Goal: Check status: Check status

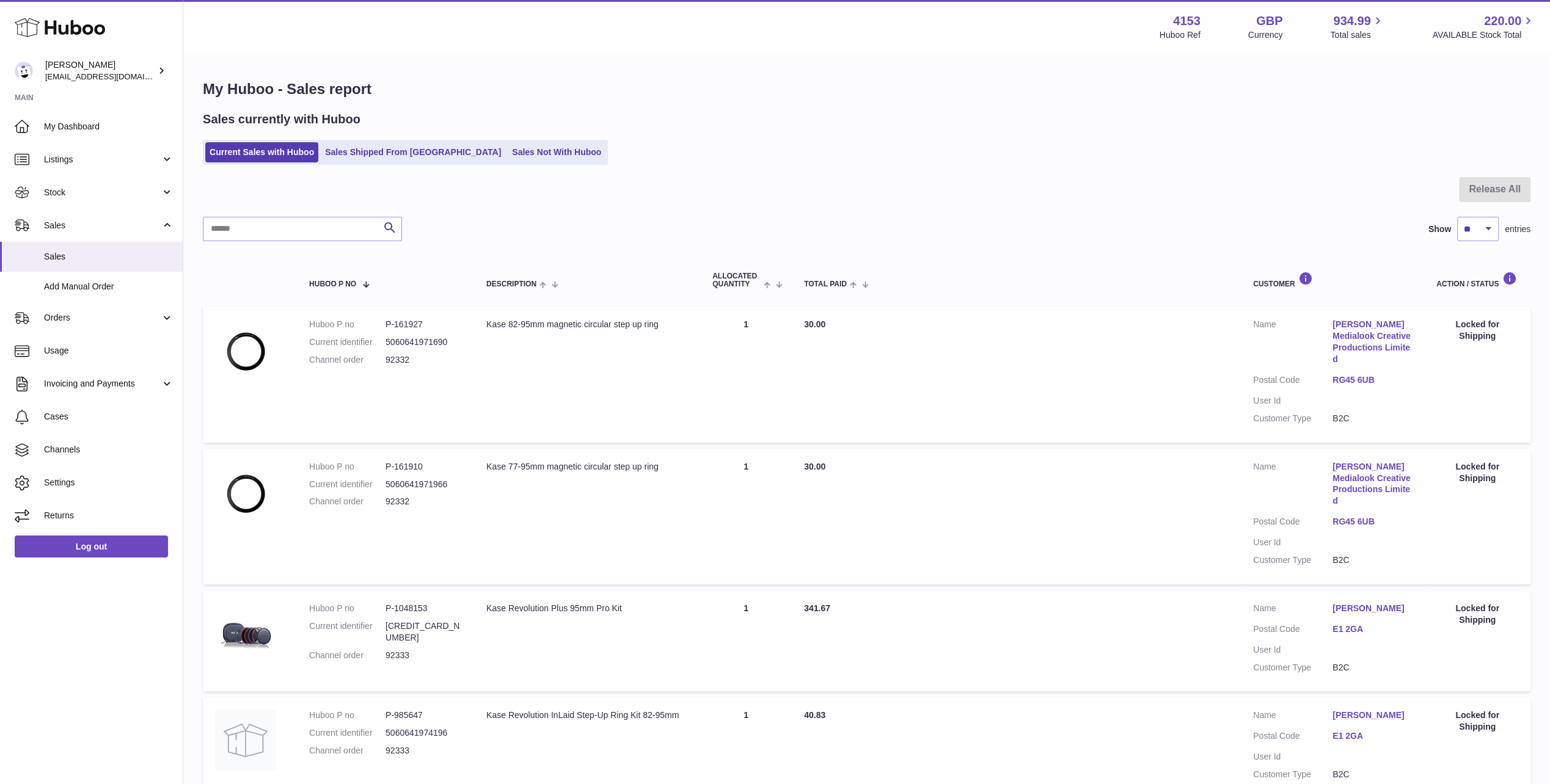
click at [65, 25] on icon at bounding box center [60, 27] width 90 height 25
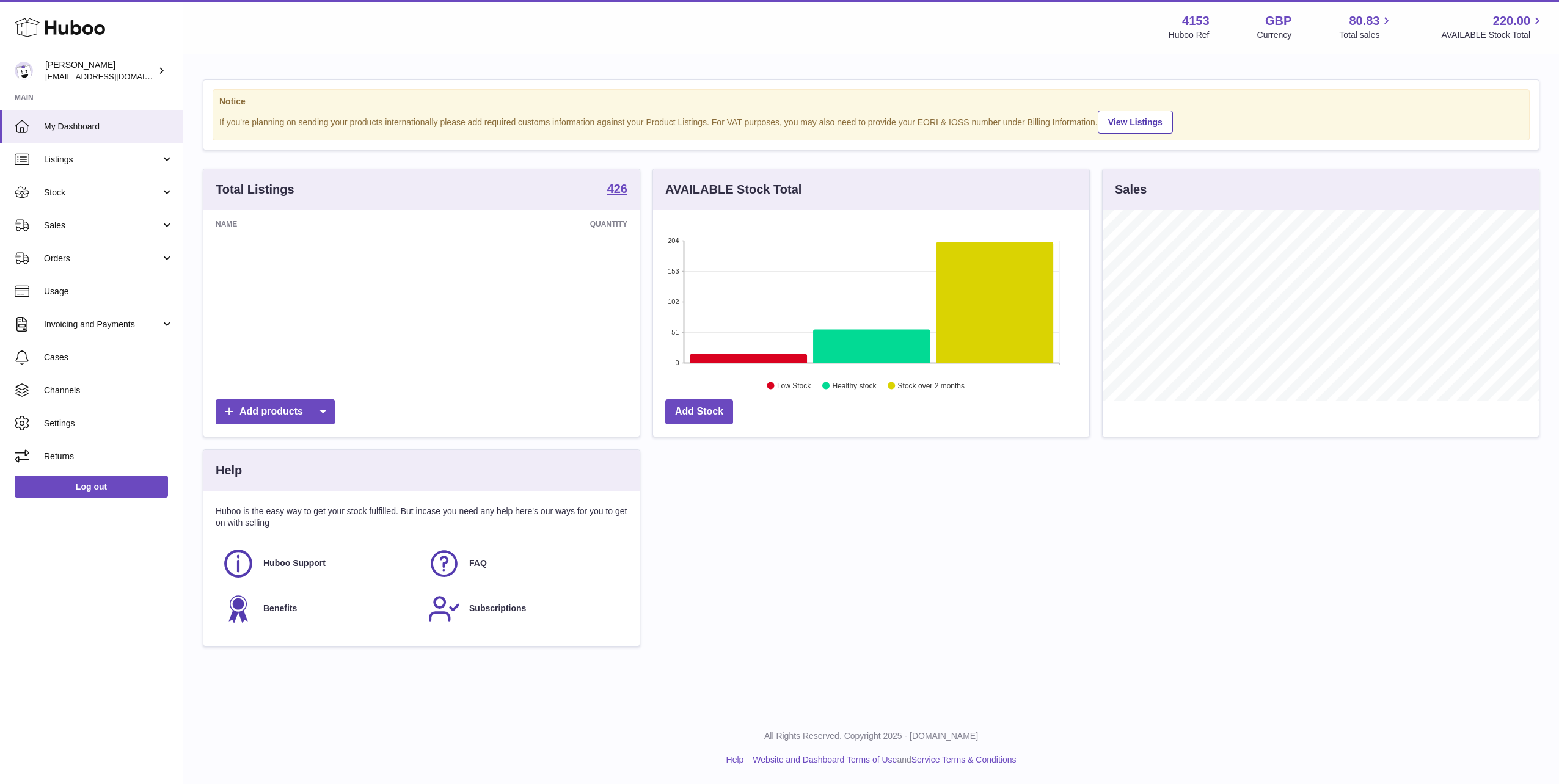
scroll to position [190, 436]
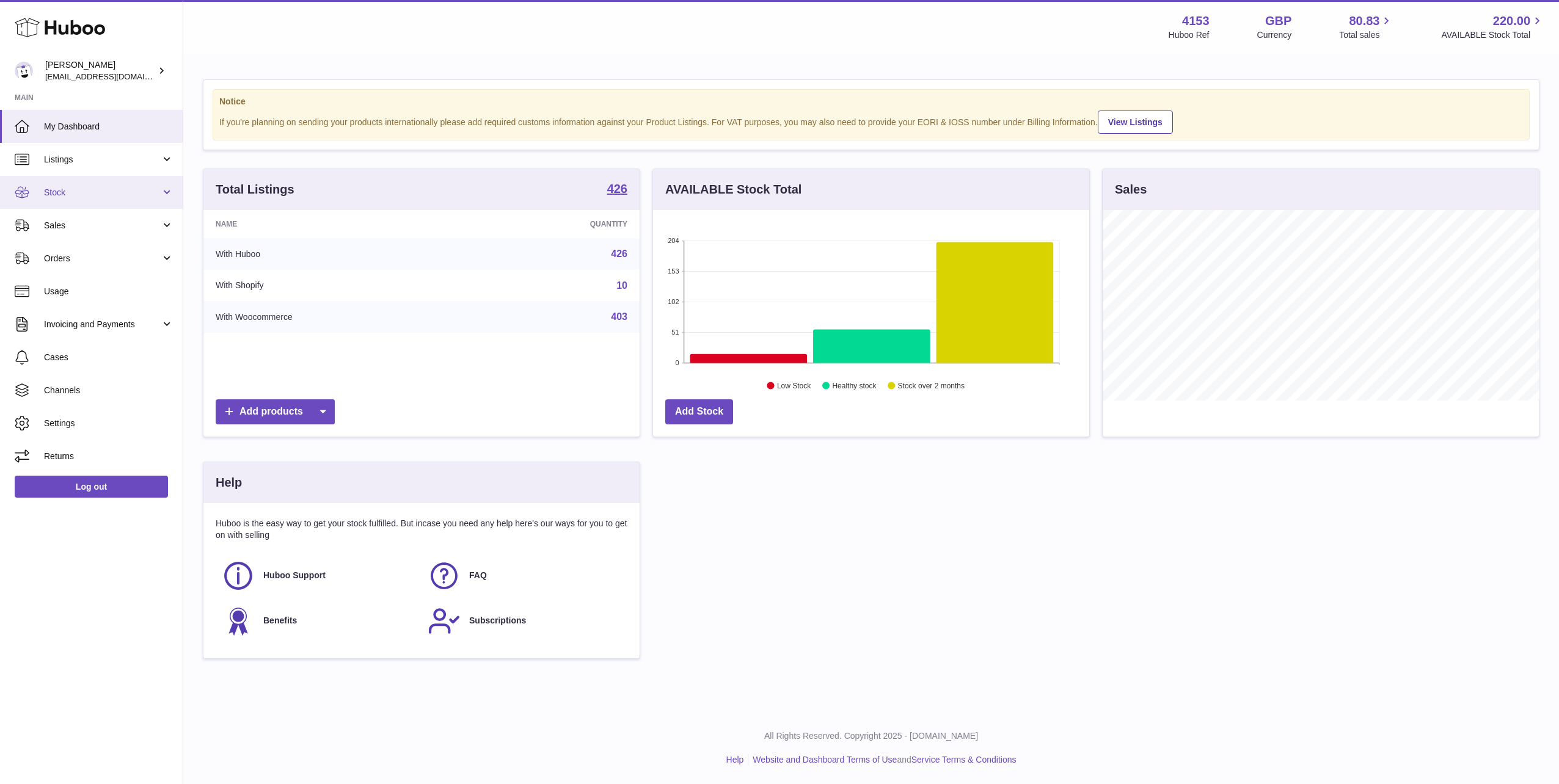
click at [81, 190] on span "Stock" at bounding box center [102, 192] width 116 height 12
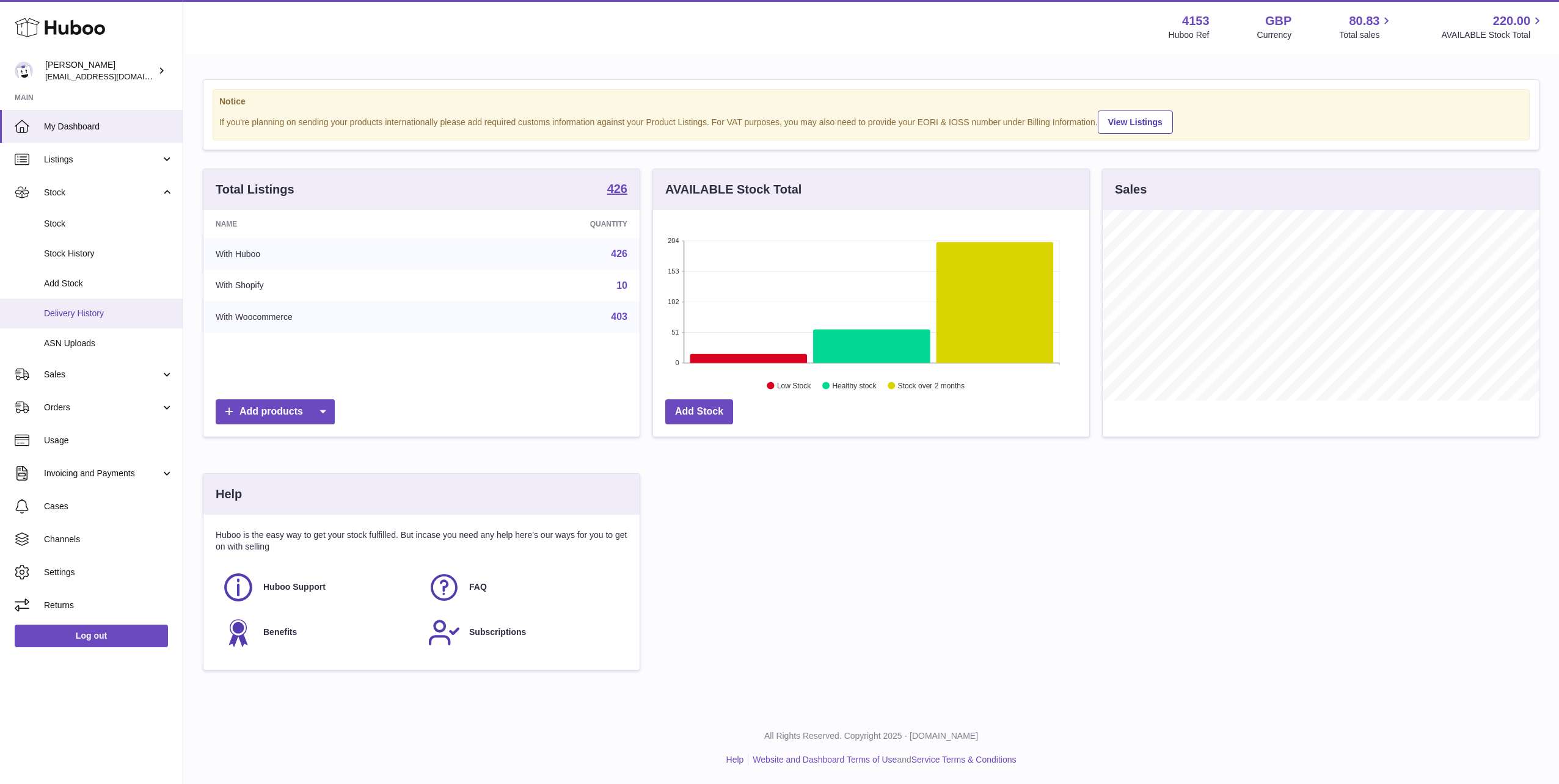
click at [78, 310] on span "Delivery History" at bounding box center [108, 313] width 129 height 12
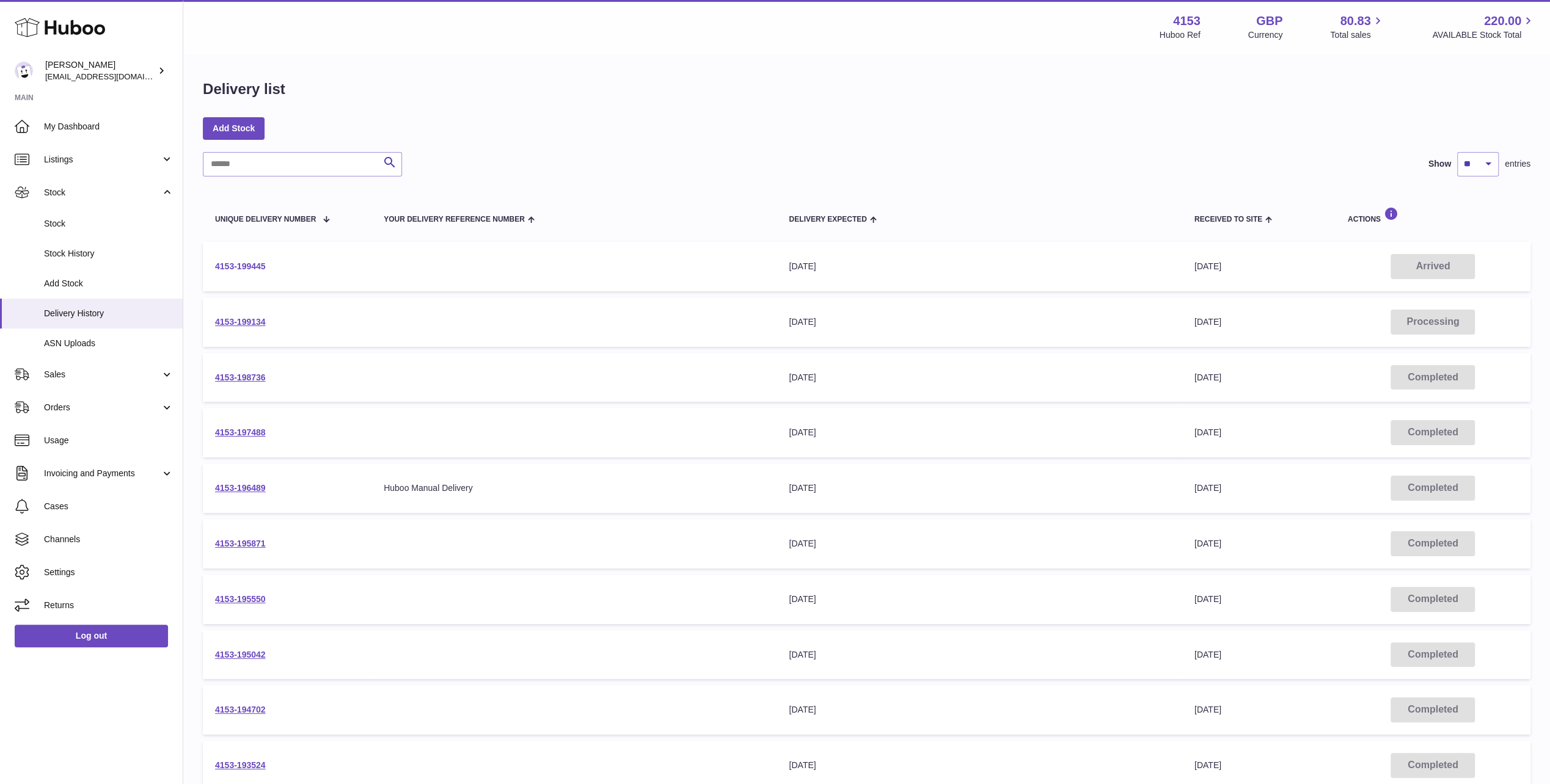
click at [243, 264] on link "4153-199445" at bounding box center [240, 266] width 51 height 10
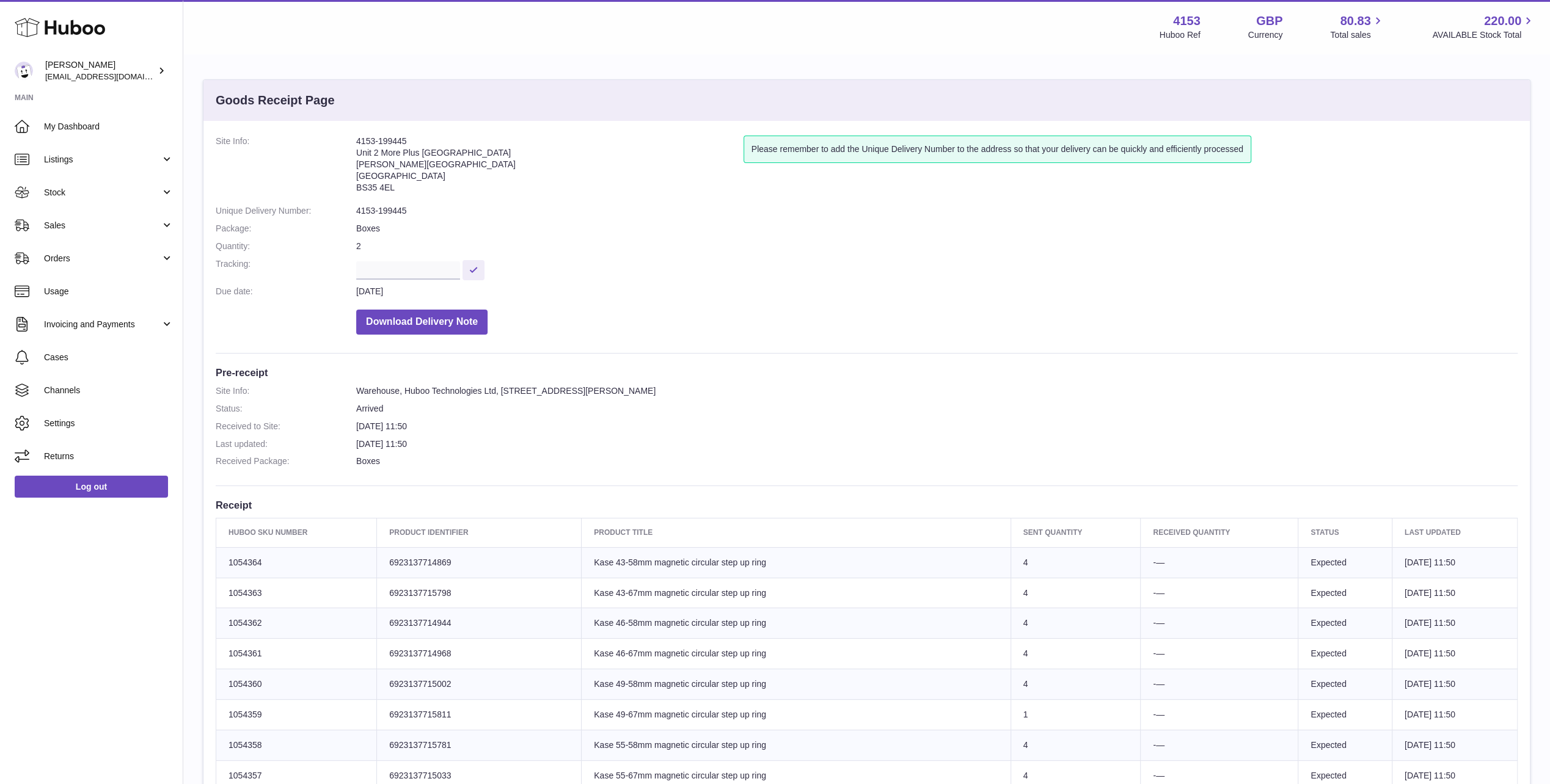
click at [60, 28] on use at bounding box center [60, 28] width 90 height 19
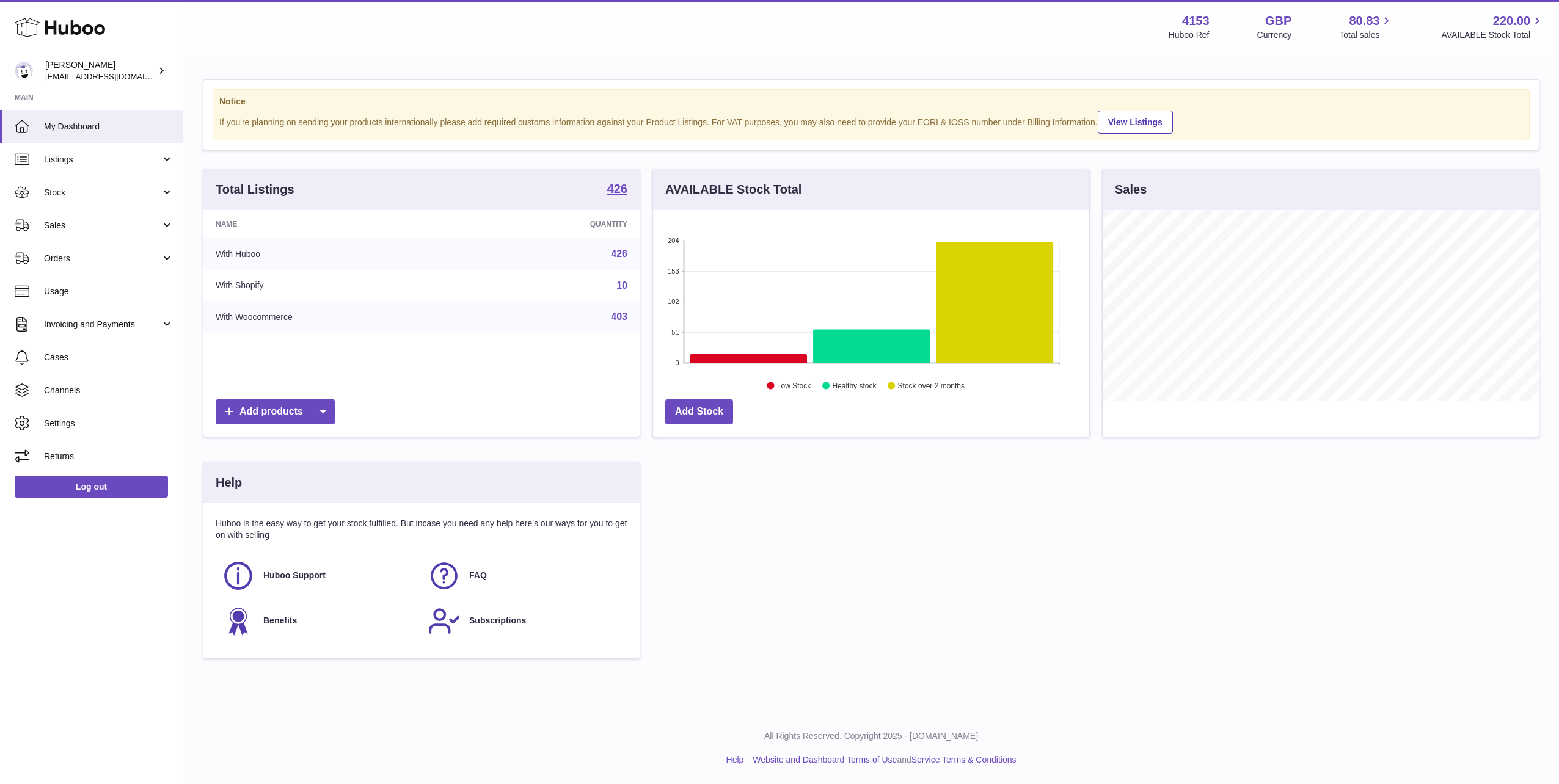
scroll to position [190, 436]
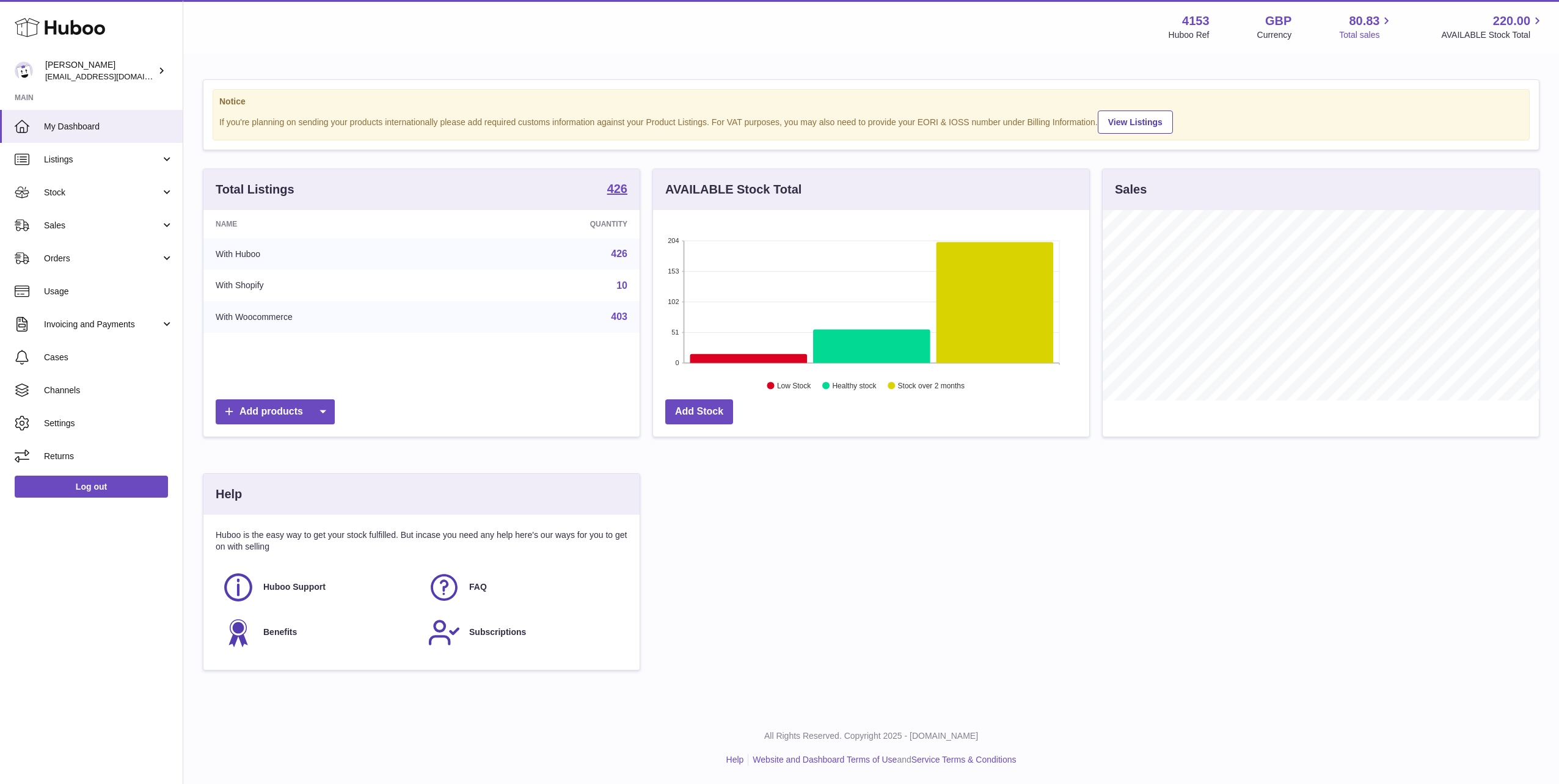
click at [1355, 22] on span "80.83" at bounding box center [1364, 21] width 31 height 16
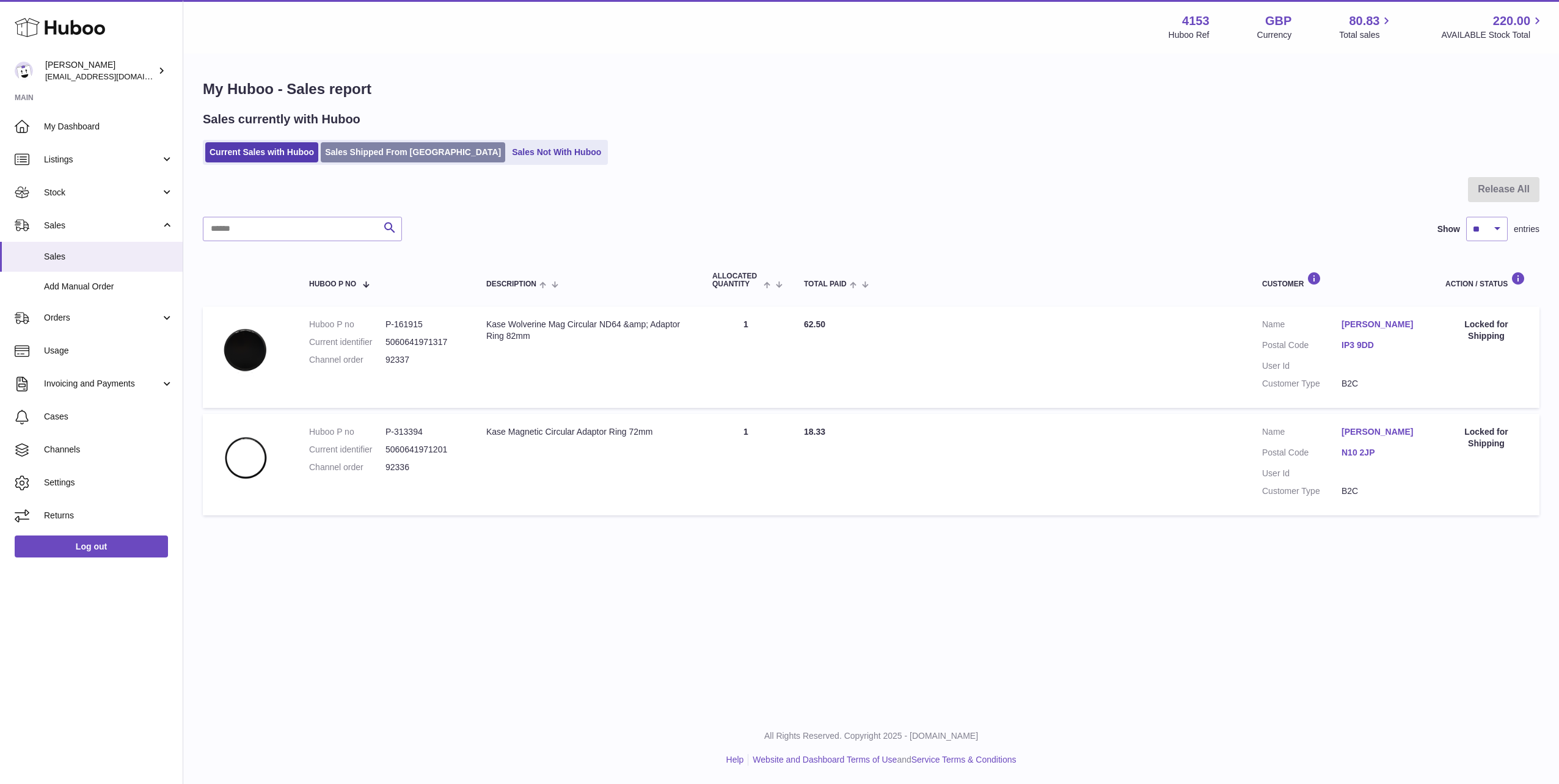
click at [376, 152] on link "Sales Shipped From Huboo" at bounding box center [413, 152] width 185 height 20
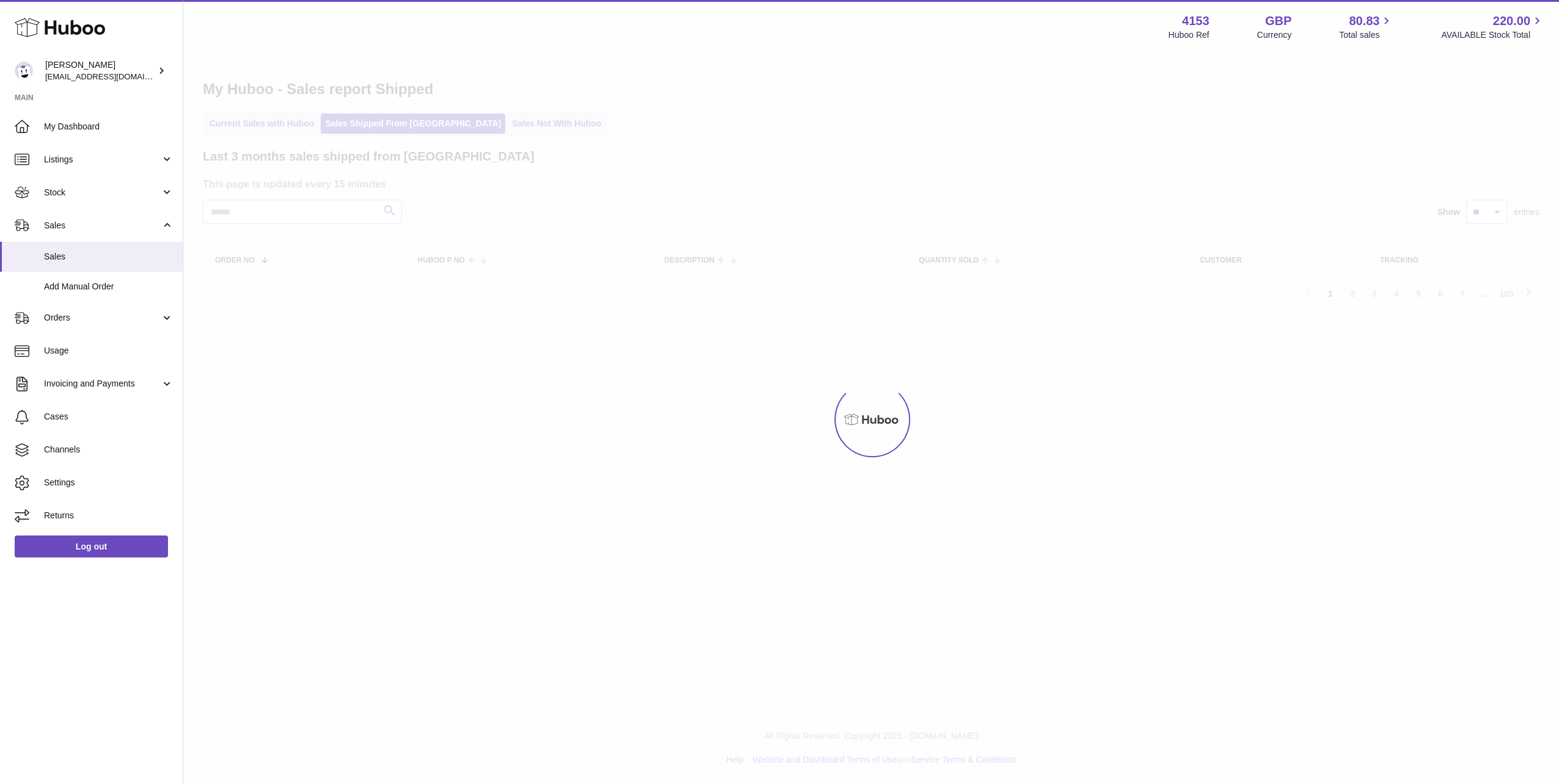
click at [472, 127] on div at bounding box center [871, 419] width 1376 height 729
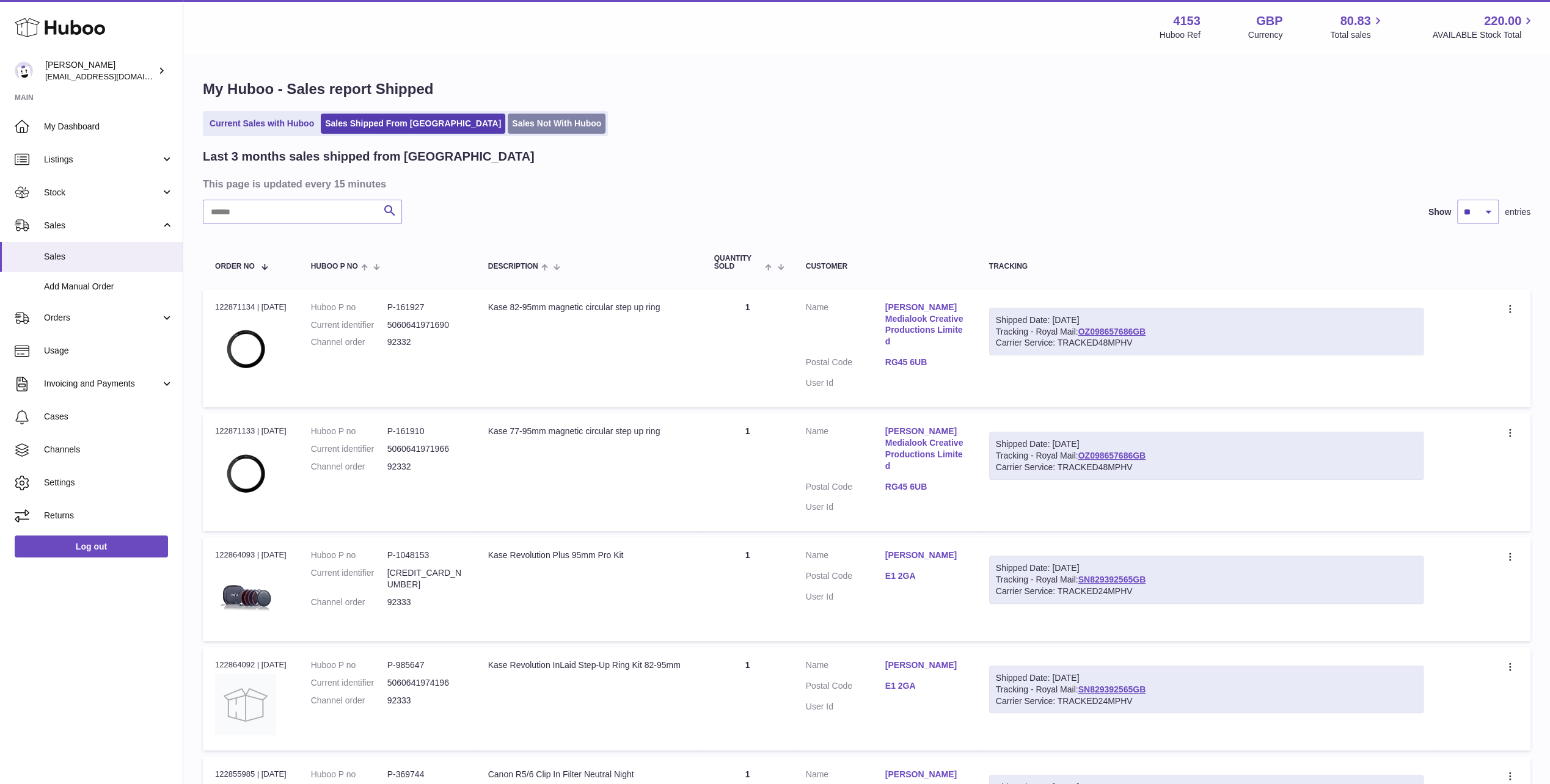
click at [508, 125] on link "Sales Not With Huboo" at bounding box center [556, 123] width 98 height 20
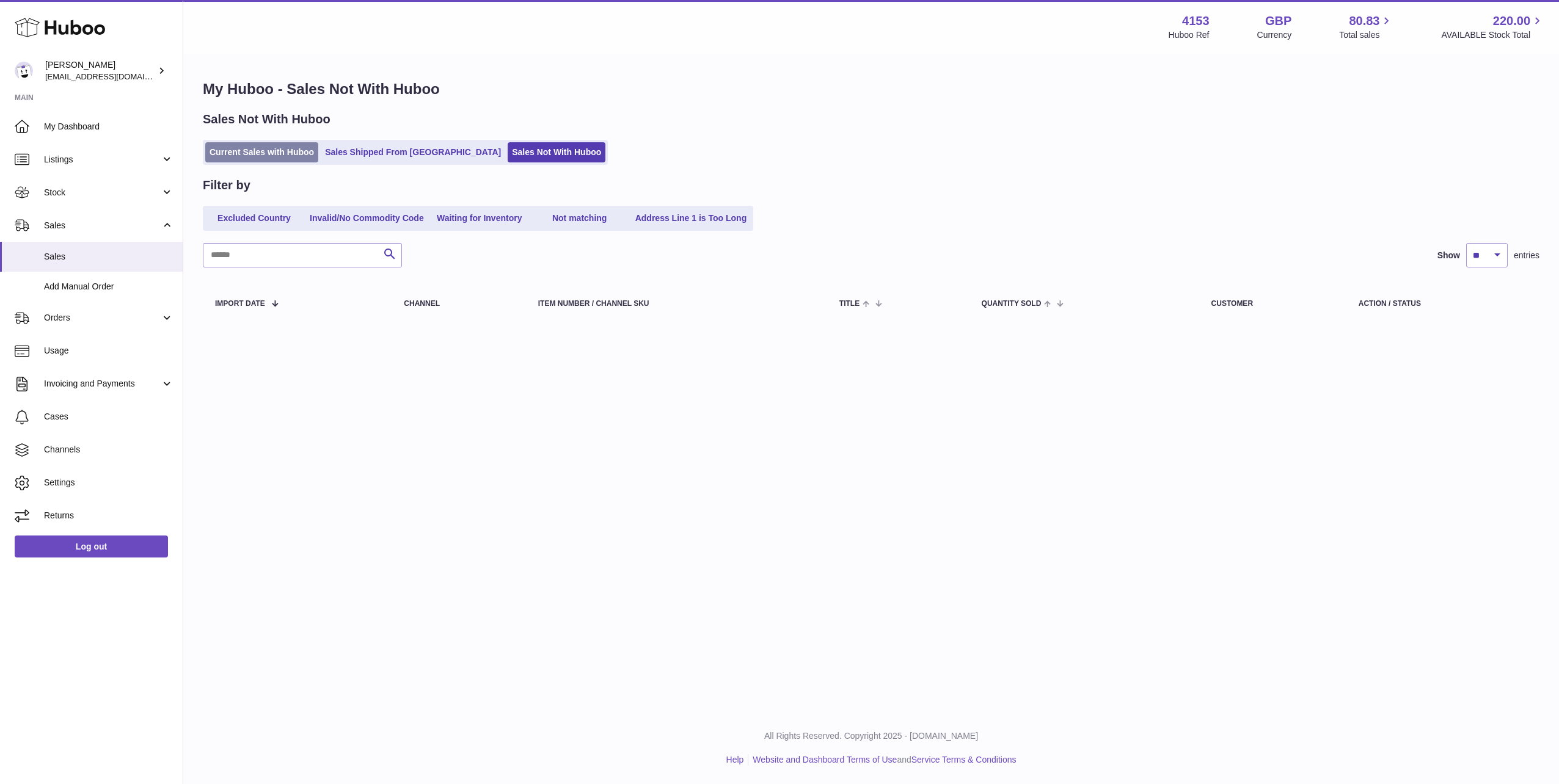
click at [258, 155] on link "Current Sales with Huboo" at bounding box center [261, 152] width 113 height 20
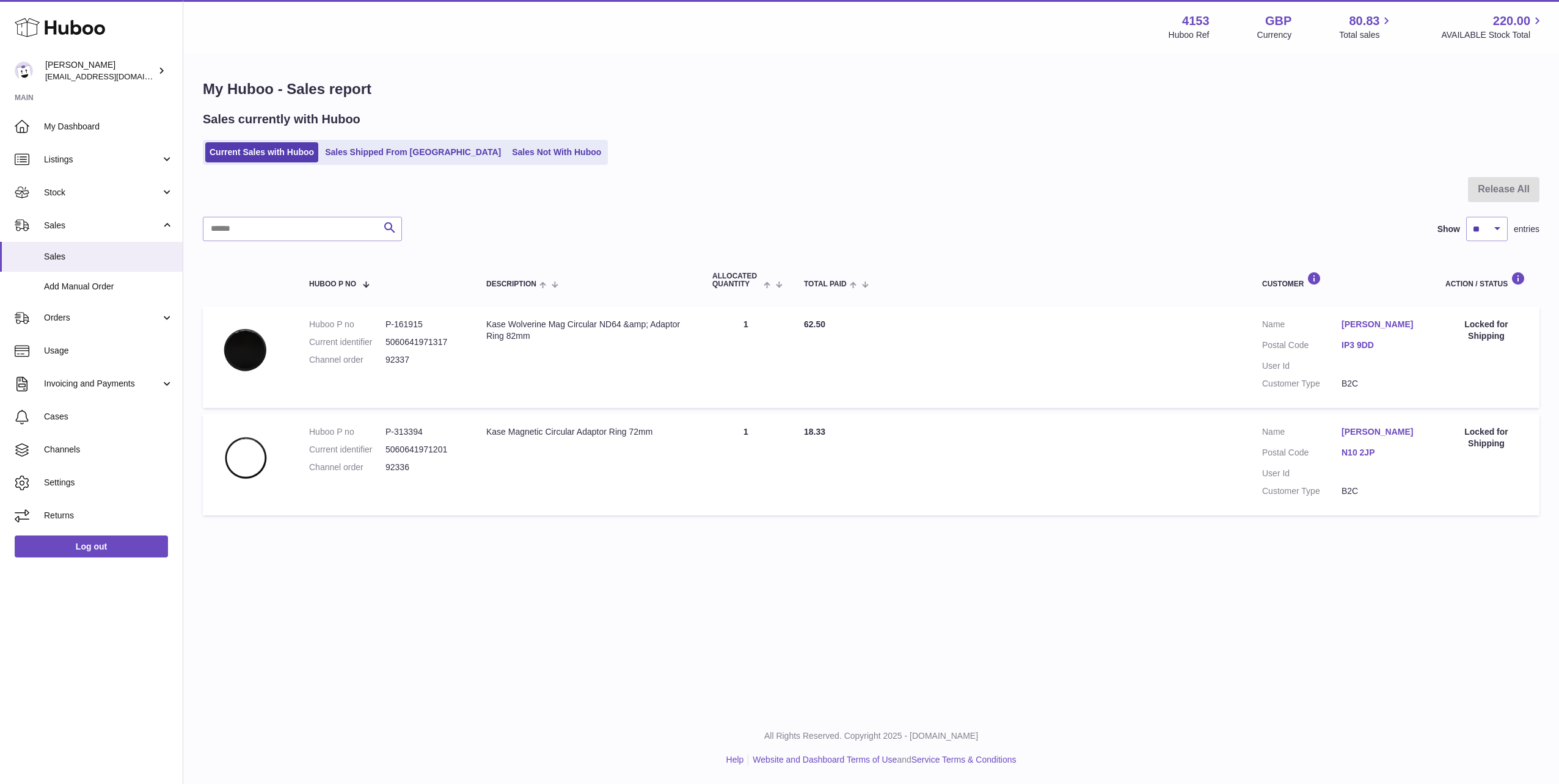
click at [67, 25] on use at bounding box center [60, 28] width 90 height 19
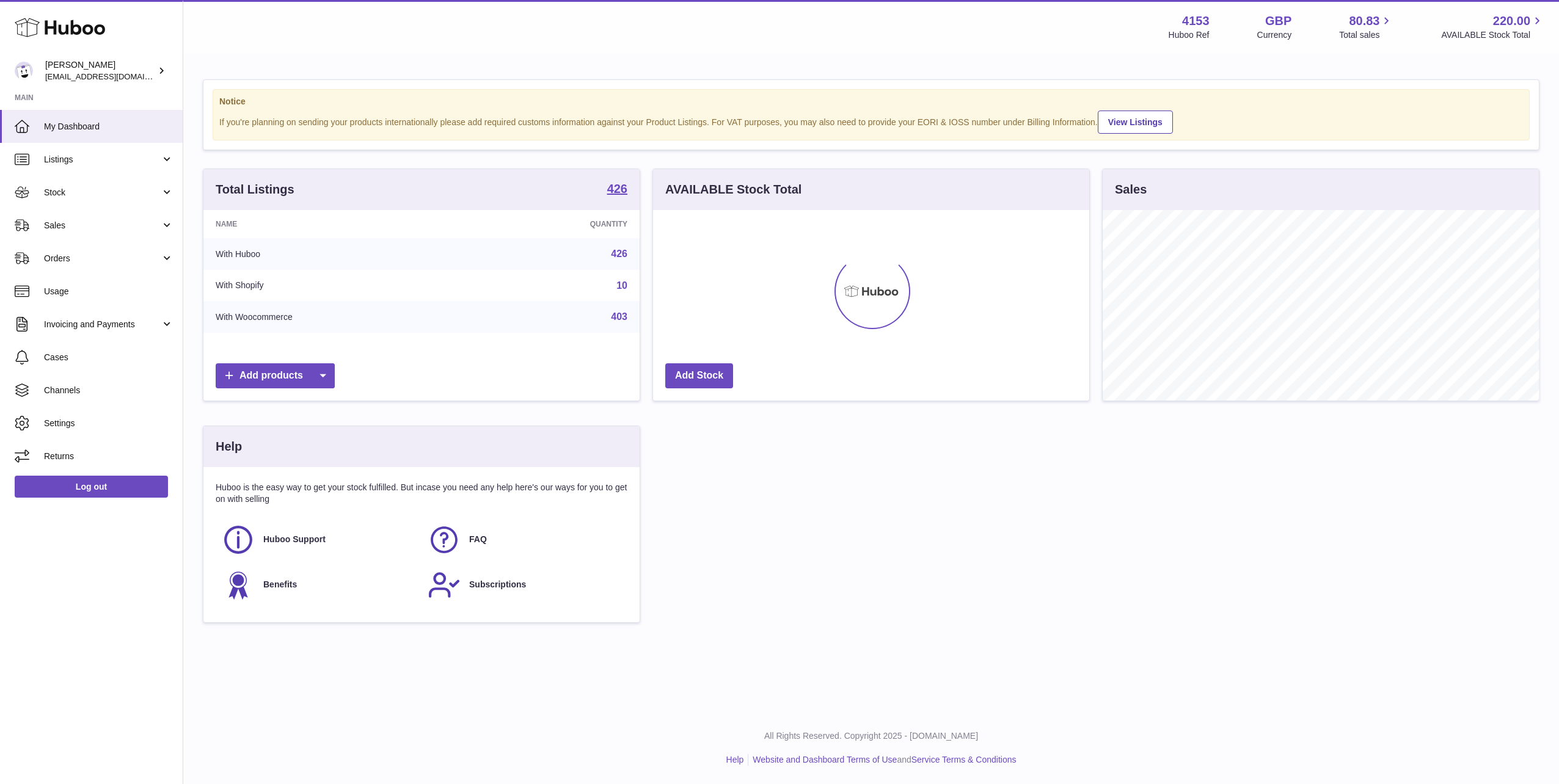
scroll to position [190, 436]
